Goal: Task Accomplishment & Management: Manage account settings

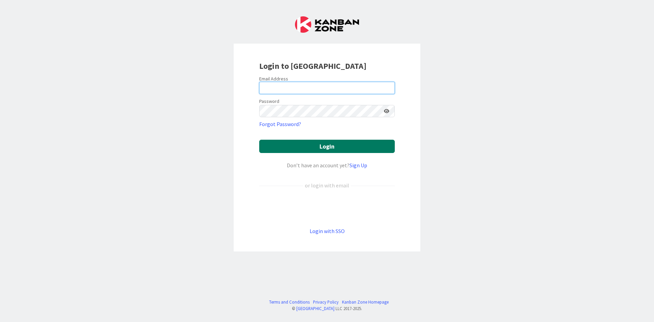
type input "kristi@vibrantlawllc.com"
click at [327, 146] on button "Login" at bounding box center [326, 146] width 135 height 13
